Goal: Task Accomplishment & Management: Manage account settings

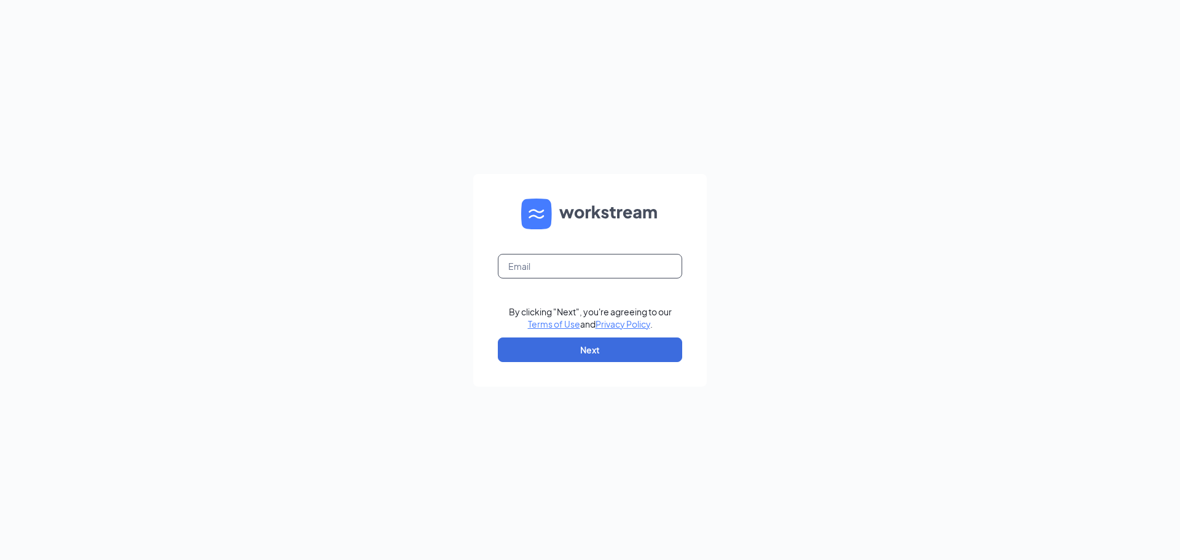
click at [559, 257] on input "text" at bounding box center [590, 266] width 184 height 25
type input "[EMAIL_ADDRESS][DOMAIN_NAME]"
click at [550, 293] on button "Next" at bounding box center [590, 349] width 184 height 25
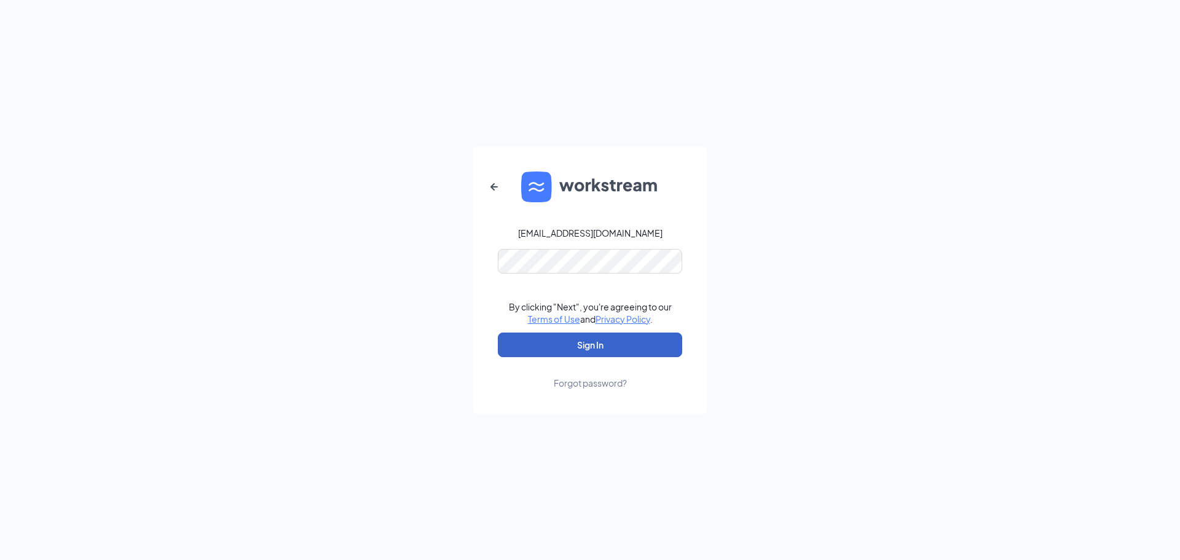
click at [572, 293] on button "Sign In" at bounding box center [590, 344] width 184 height 25
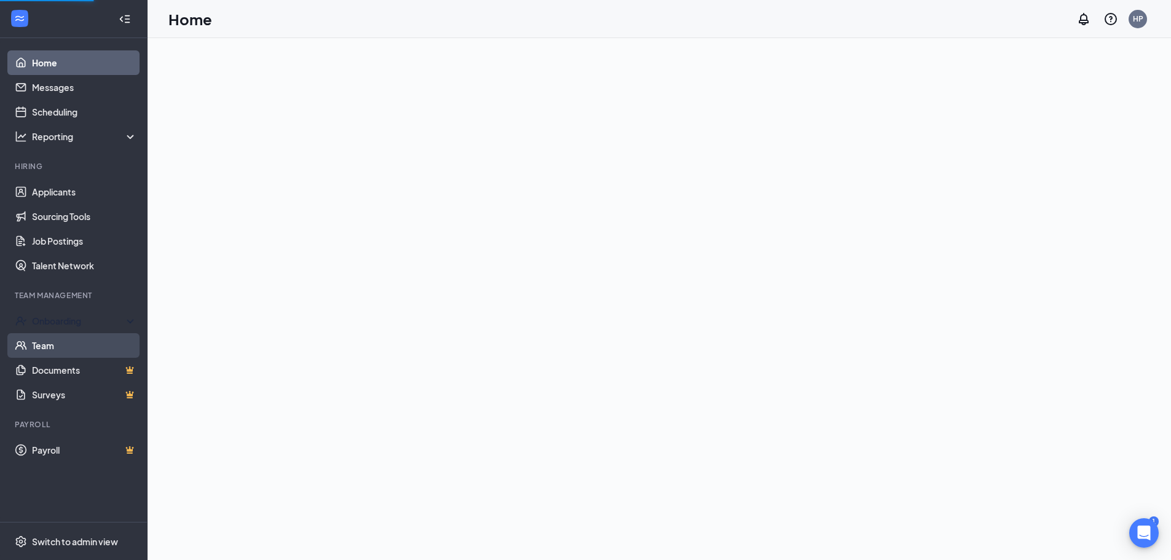
click at [50, 332] on div "Onboarding" at bounding box center [73, 320] width 147 height 25
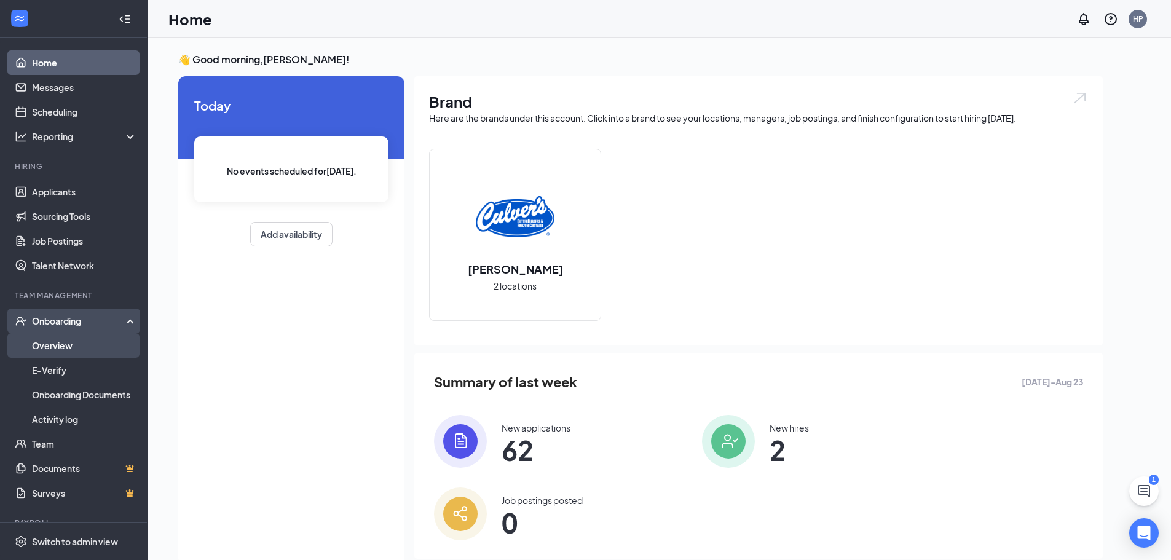
click at [53, 343] on link "Overview" at bounding box center [84, 345] width 105 height 25
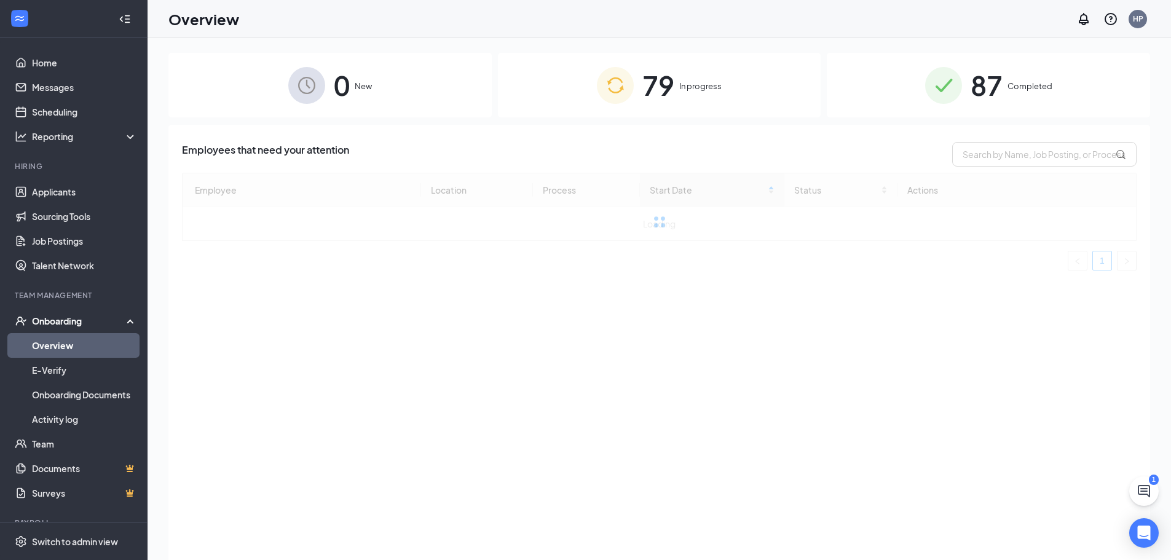
click at [648, 113] on div "79 In progress" at bounding box center [659, 85] width 323 height 65
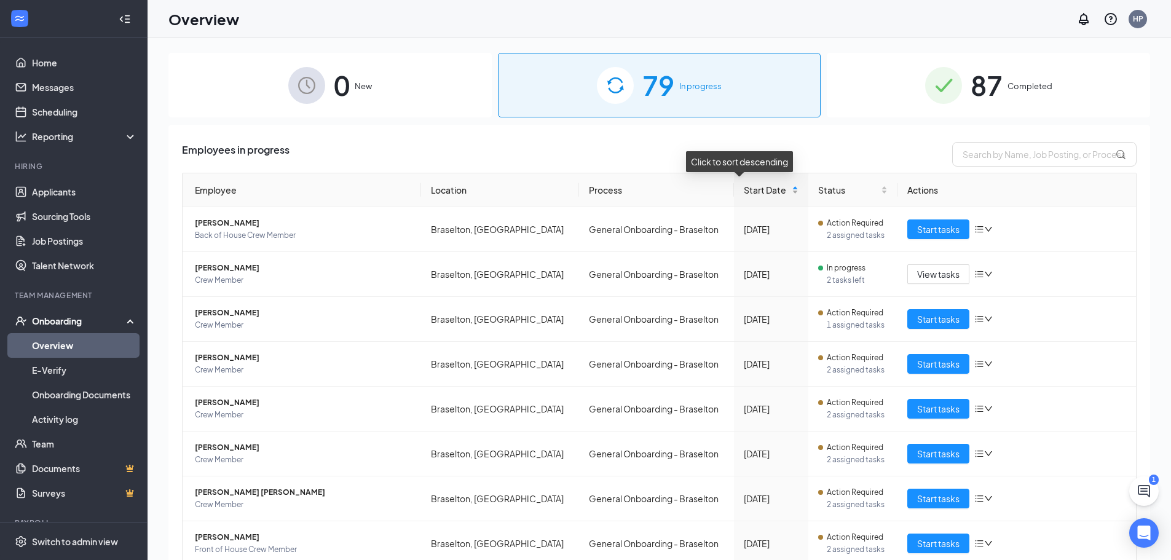
click at [719, 179] on div "Click to sort descending" at bounding box center [739, 165] width 107 height 29
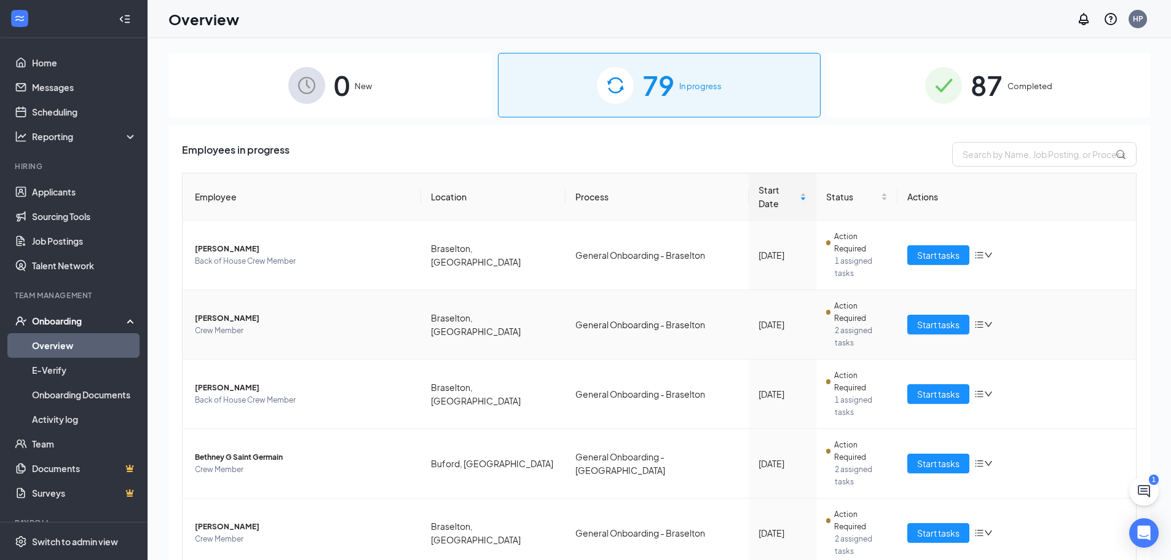
click at [241, 312] on span "Brennen A Moore" at bounding box center [303, 318] width 216 height 12
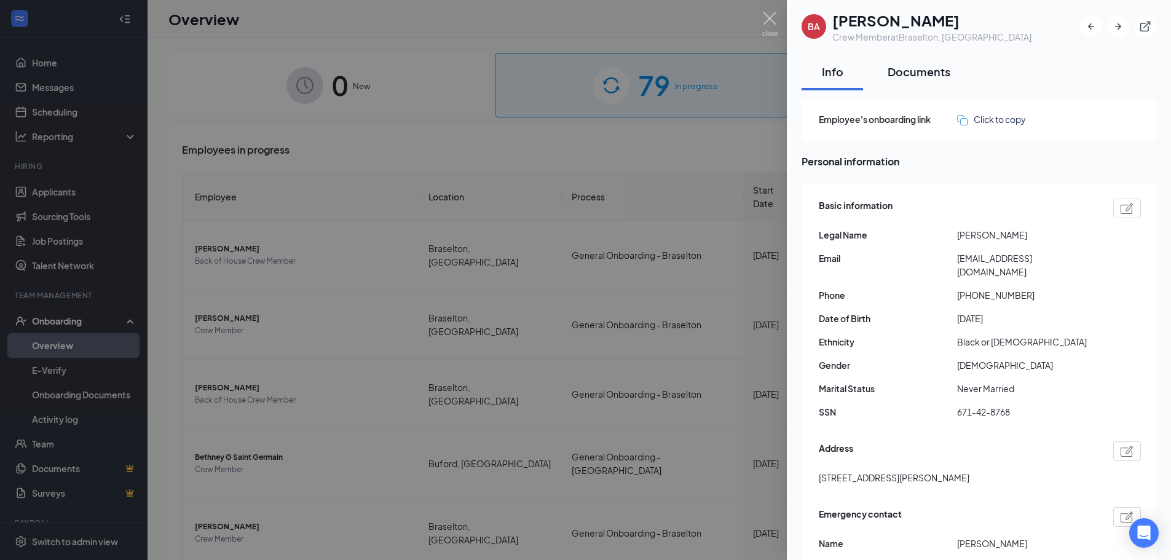
click at [917, 60] on button "Documents" at bounding box center [918, 71] width 87 height 37
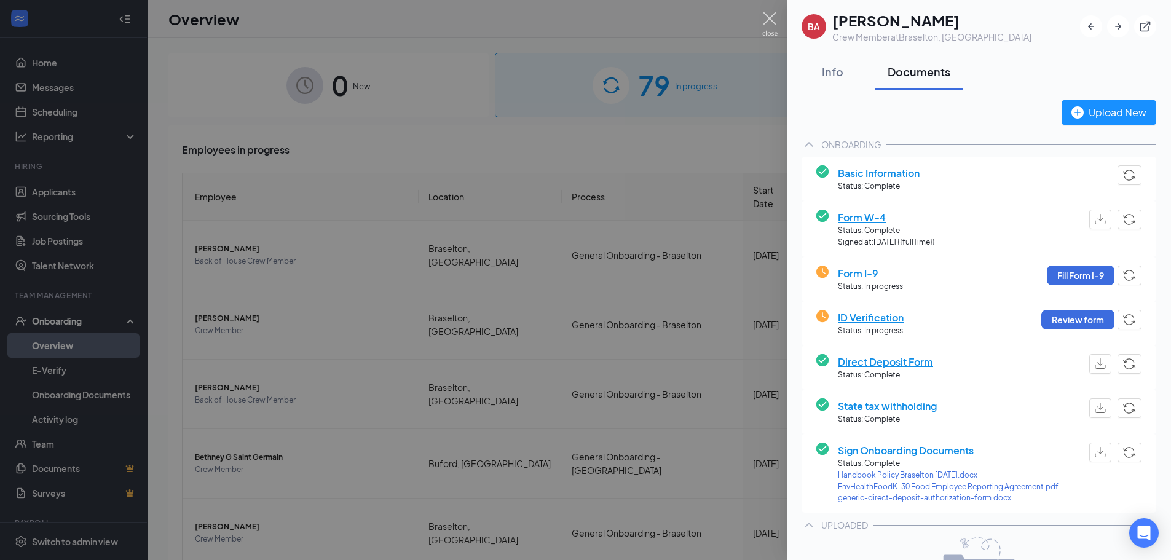
click at [768, 25] on img at bounding box center [769, 24] width 15 height 24
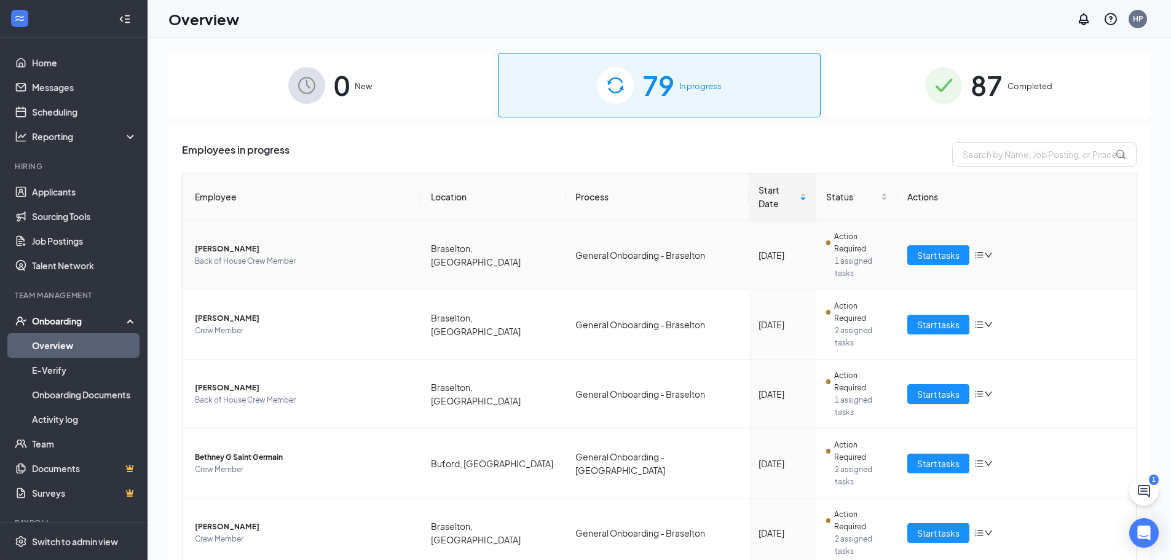
click at [218, 243] on span "Evan Quevedo" at bounding box center [303, 249] width 216 height 12
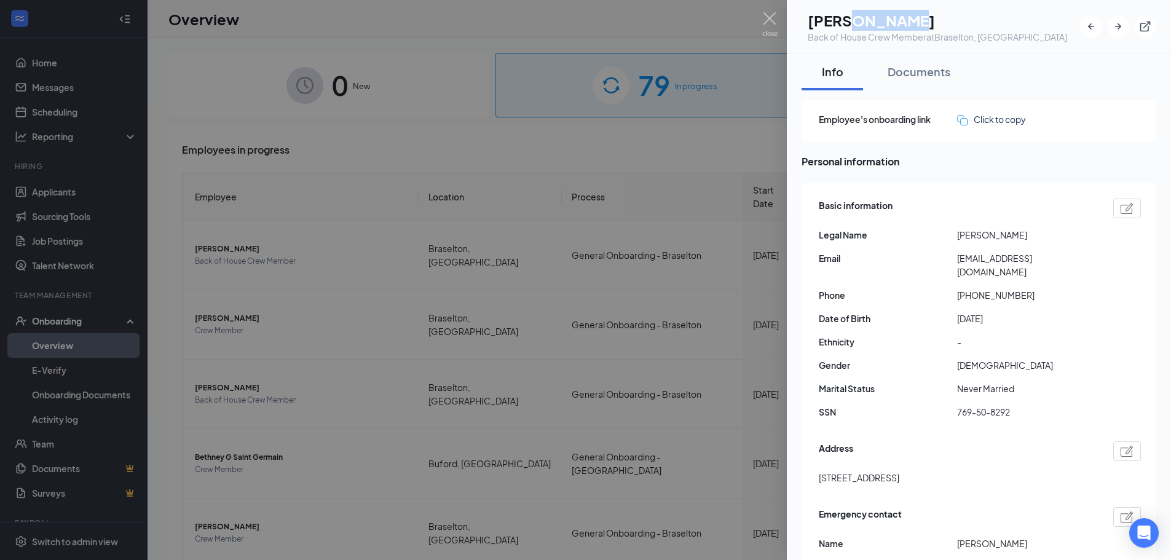
drag, startPoint x: 871, startPoint y: 23, endPoint x: 937, endPoint y: 9, distance: 67.9
click at [937, 9] on div "EQ Evan Quevedo Back of House Crew Member at Braselton, GA" at bounding box center [979, 26] width 384 height 53
copy h1 "Quevedo"
drag, startPoint x: 959, startPoint y: 301, endPoint x: 1047, endPoint y: 302, distance: 87.3
click at [1047, 312] on span "2006-05-10" at bounding box center [1026, 319] width 138 height 14
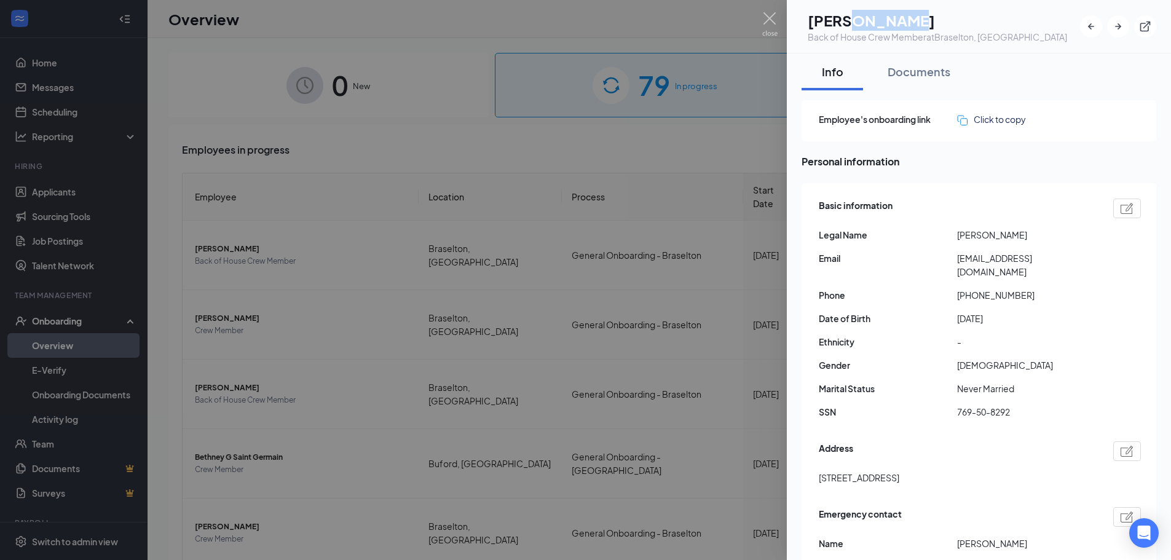
copy span "2006-05-10"
drag, startPoint x: 880, startPoint y: 23, endPoint x: 941, endPoint y: 6, distance: 63.2
click at [941, 6] on div "EQ Evan Quevedo Back of House Crew Member at Braselton, GA" at bounding box center [979, 26] width 384 height 53
copy h1 "uevedo"
click at [1079, 335] on span "-" at bounding box center [1026, 342] width 138 height 14
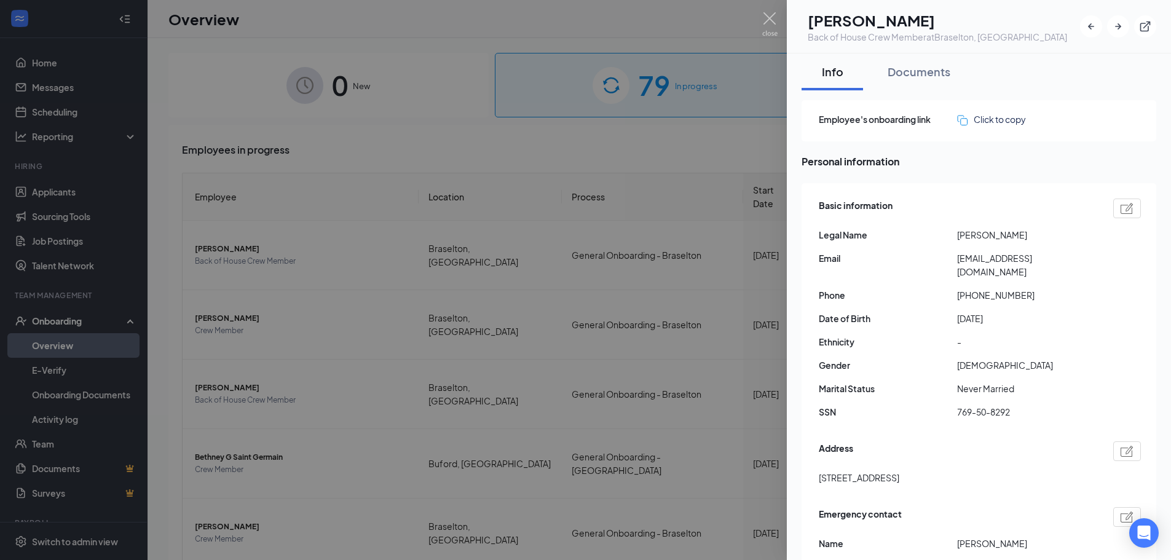
click at [761, 22] on div at bounding box center [585, 280] width 1171 height 560
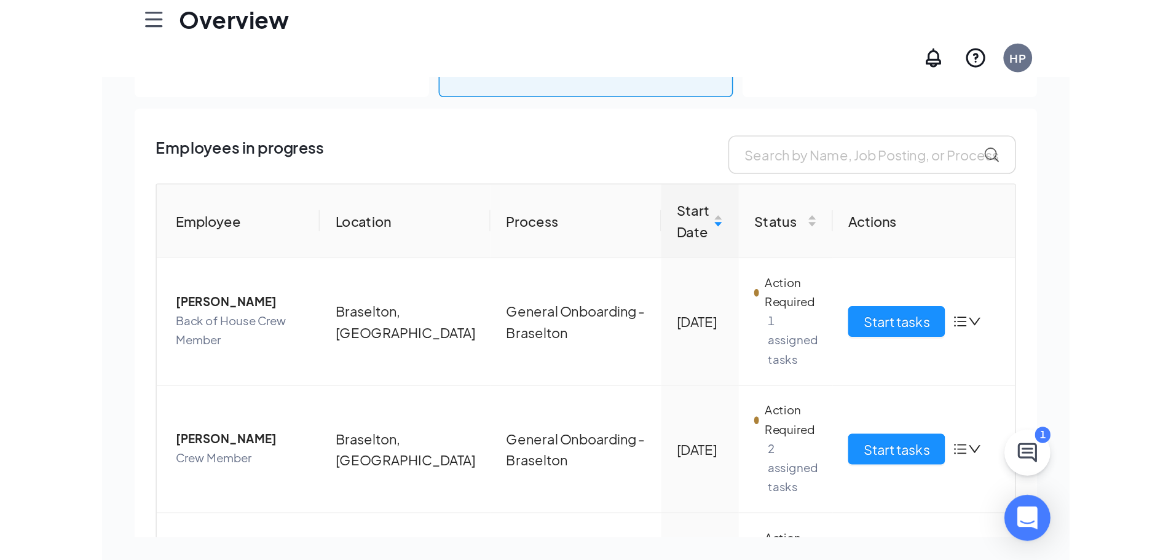
scroll to position [55, 0]
